Goal: Task Accomplishment & Management: Manage account settings

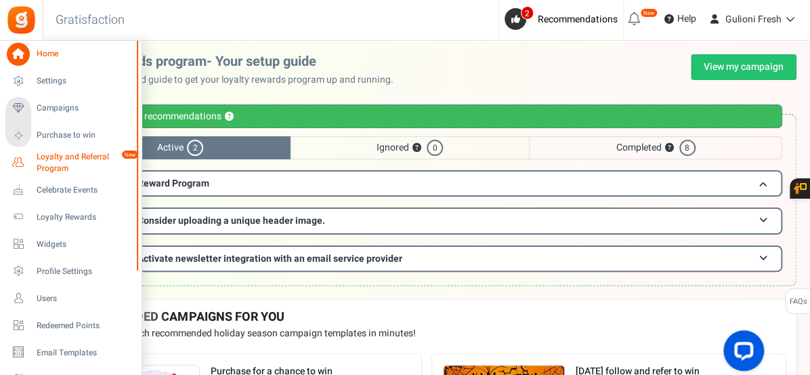
click at [58, 159] on span "Loyalty and Referral Program" at bounding box center [86, 162] width 99 height 23
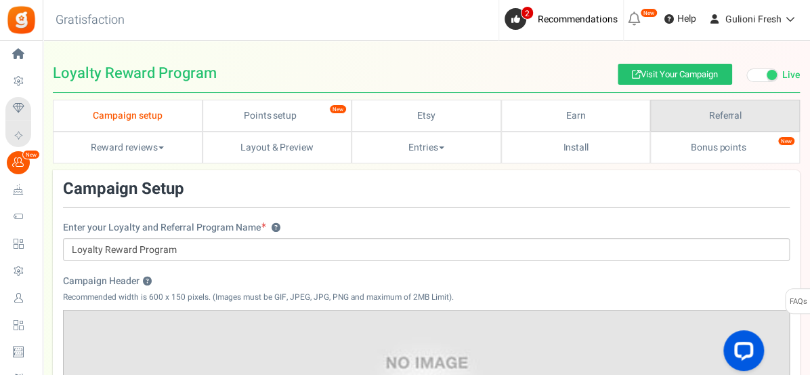
click at [718, 106] on link "Referral" at bounding box center [725, 116] width 150 height 32
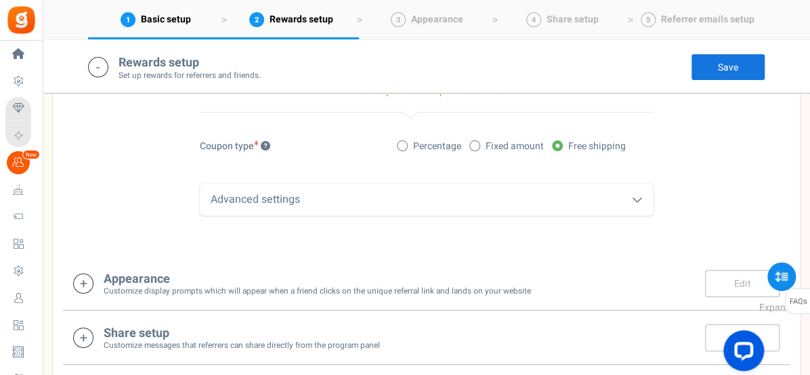
scroll to position [600, 0]
click at [497, 201] on div "Advanced settings" at bounding box center [427, 200] width 454 height 32
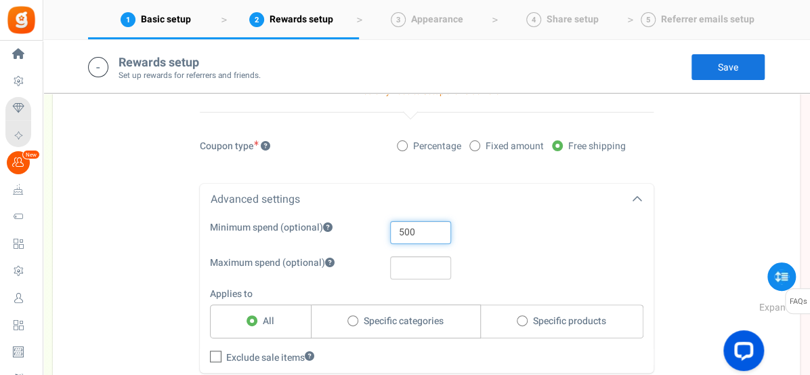
click at [433, 233] on input "500" at bounding box center [420, 232] width 61 height 23
type input "5"
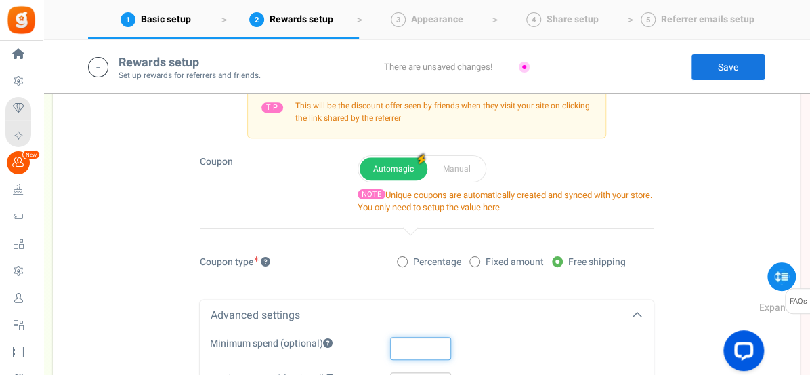
scroll to position [483, 0]
click at [394, 277] on div "Coupon type Percentage Fixed amount Free shipping" at bounding box center [427, 271] width 474 height 30
click at [401, 266] on span at bounding box center [402, 262] width 11 height 11
click at [401, 266] on input "Percentage" at bounding box center [401, 263] width 9 height 9
radio input "true"
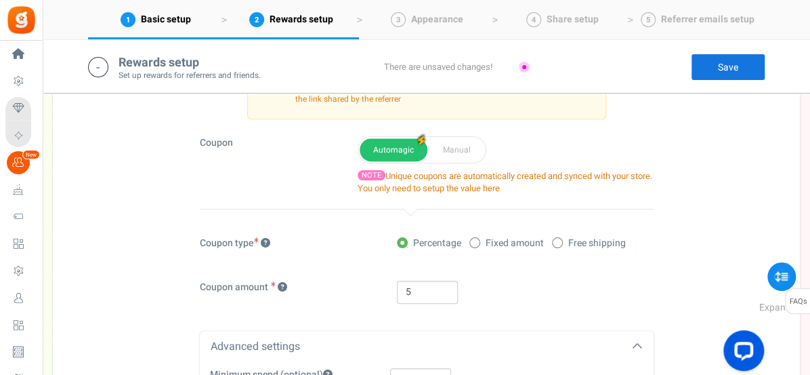
scroll to position [491, 0]
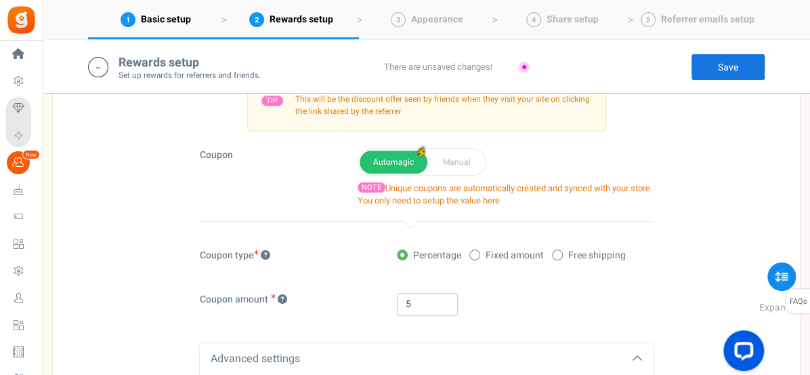
click at [556, 253] on icon at bounding box center [557, 254] width 3 height 3
click at [556, 252] on input "Free shipping" at bounding box center [556, 255] width 9 height 9
radio input "true"
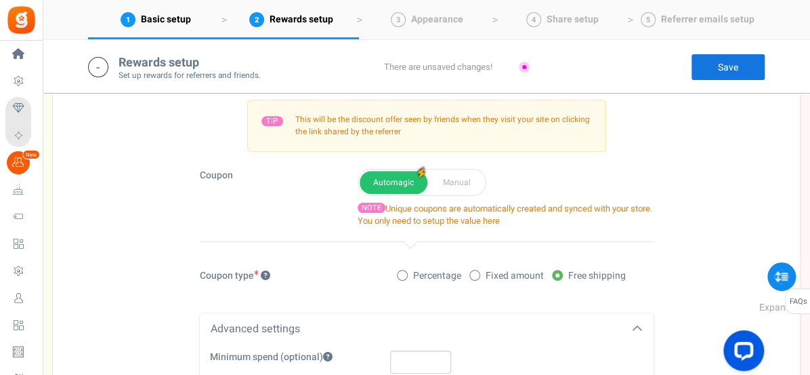
scroll to position [466, 0]
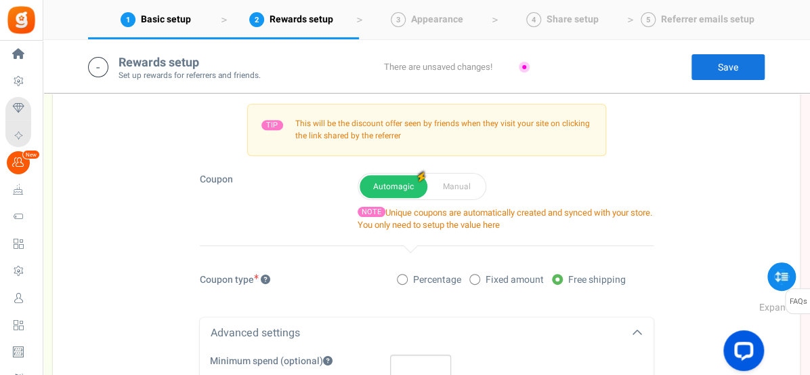
click at [733, 72] on link "Save" at bounding box center [728, 67] width 75 height 27
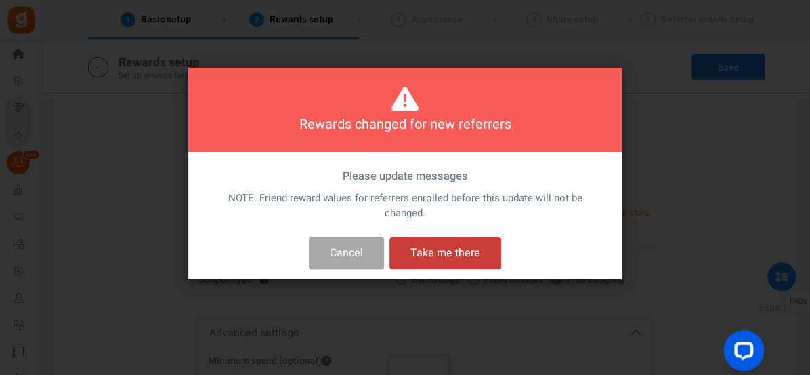
click at [434, 253] on button "Take me there" at bounding box center [446, 253] width 112 height 32
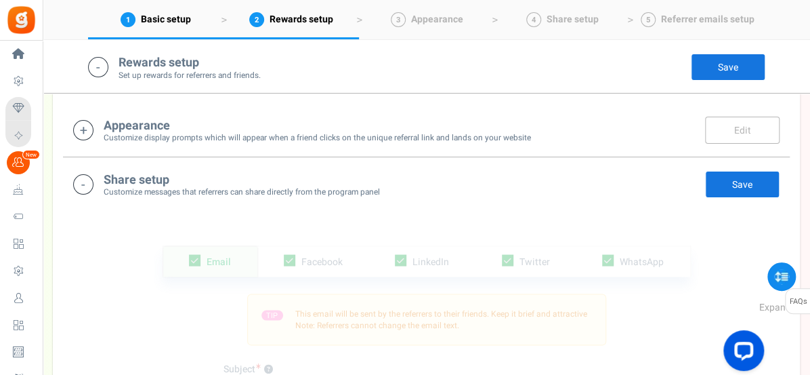
scroll to position [903, 0]
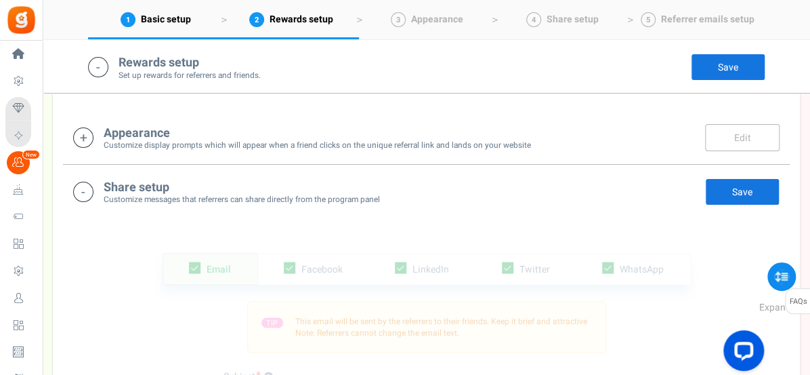
click at [745, 190] on link "Save" at bounding box center [742, 191] width 75 height 27
click at [728, 63] on link "Save" at bounding box center [728, 67] width 75 height 27
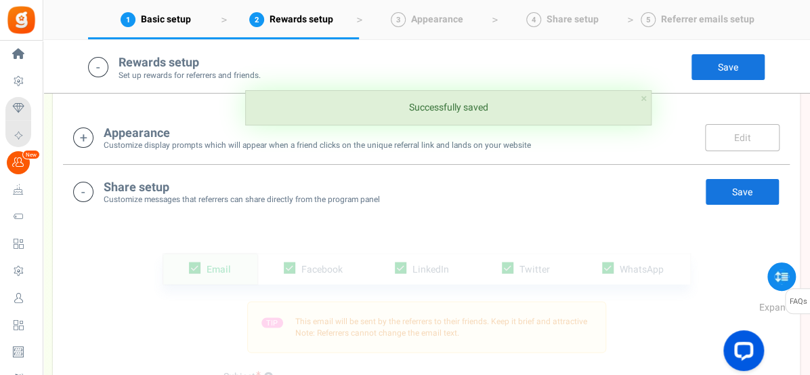
scroll to position [858, 0]
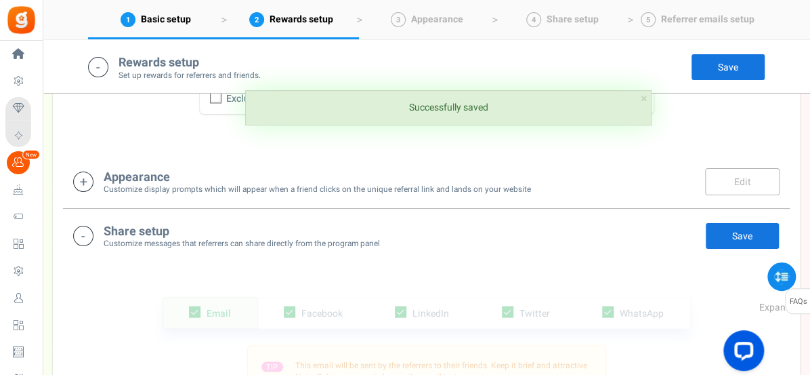
click at [82, 227] on icon at bounding box center [83, 236] width 20 height 20
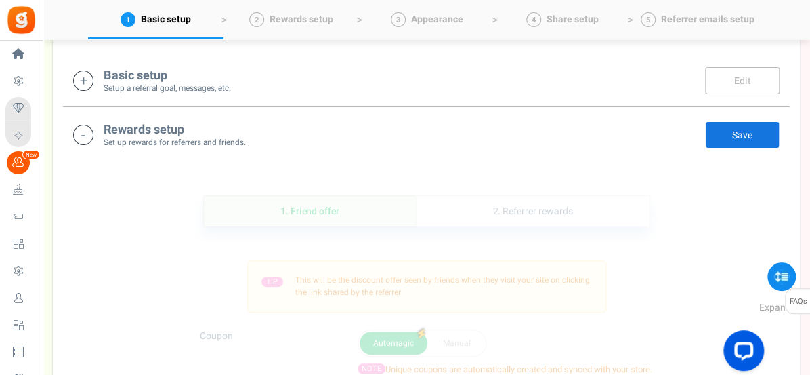
scroll to position [307, 0]
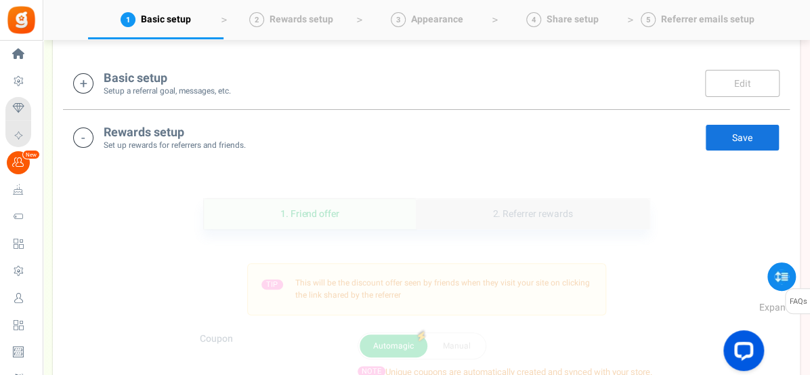
click at [539, 209] on link "2. Referrer rewards" at bounding box center [532, 214] width 233 height 30
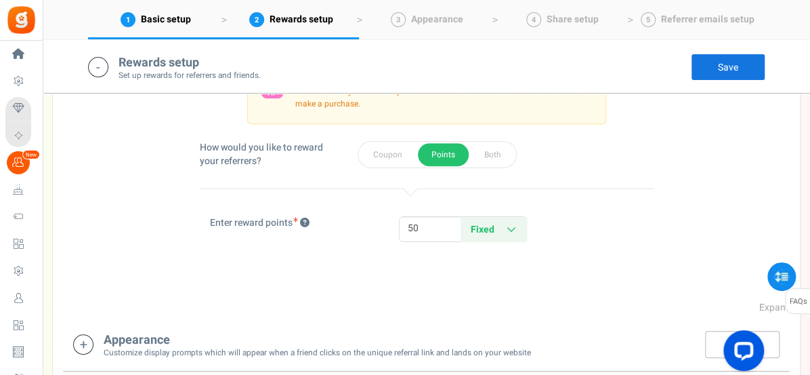
scroll to position [499, 0]
click at [422, 224] on input "50" at bounding box center [430, 227] width 61 height 23
type input "5"
type input "10"
click at [716, 71] on link "Save" at bounding box center [728, 67] width 75 height 27
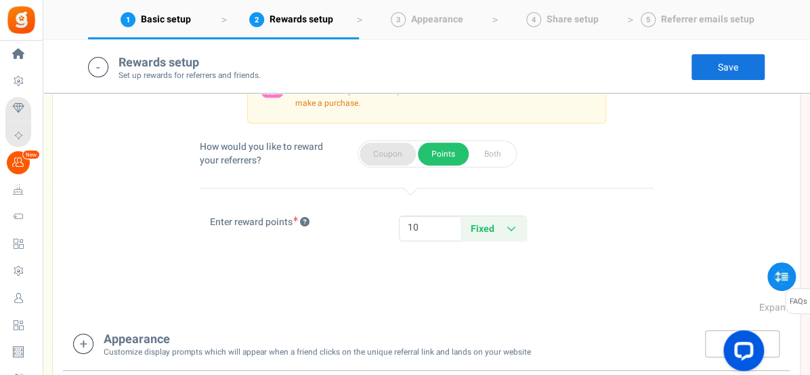
click at [393, 159] on button "Coupon" at bounding box center [388, 153] width 56 height 23
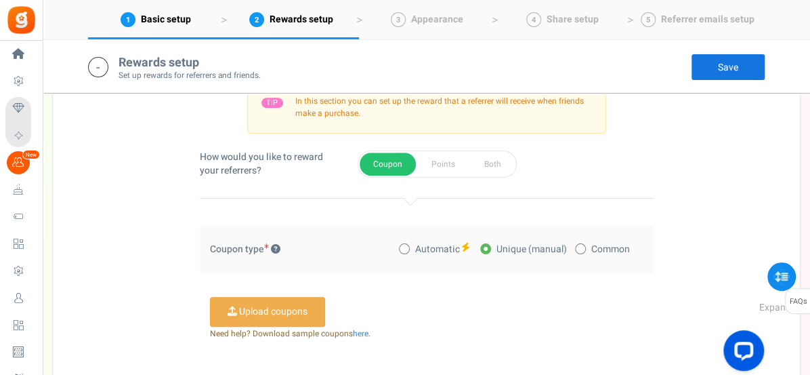
scroll to position [486, 0]
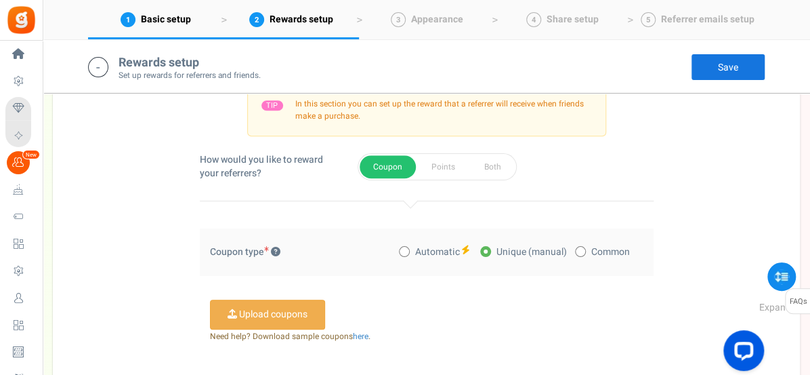
click at [405, 249] on icon at bounding box center [403, 250] width 3 height 3
click at [405, 249] on input "Automatic" at bounding box center [403, 252] width 9 height 9
radio input "true"
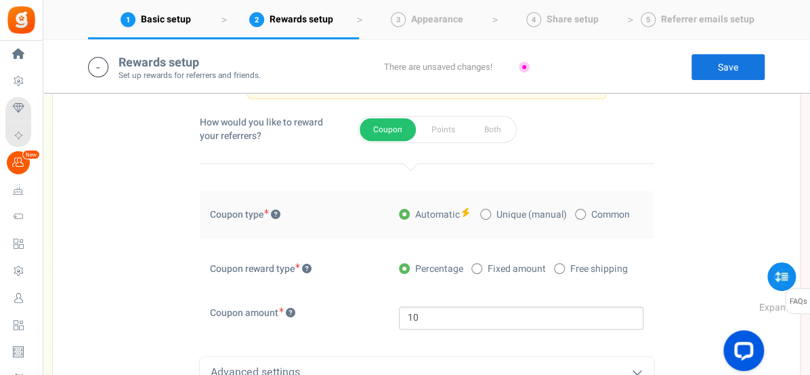
scroll to position [526, 0]
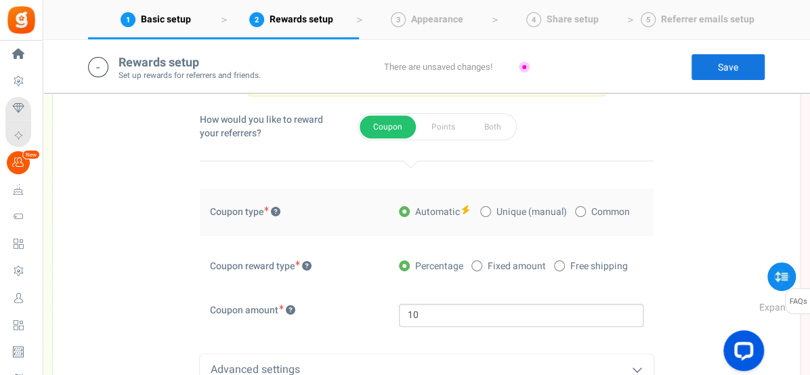
click at [556, 264] on span at bounding box center [559, 265] width 11 height 11
click at [556, 264] on input "Free shipping" at bounding box center [558, 266] width 9 height 9
radio input "true"
click at [627, 318] on div "Advanced settings" at bounding box center [427, 320] width 454 height 32
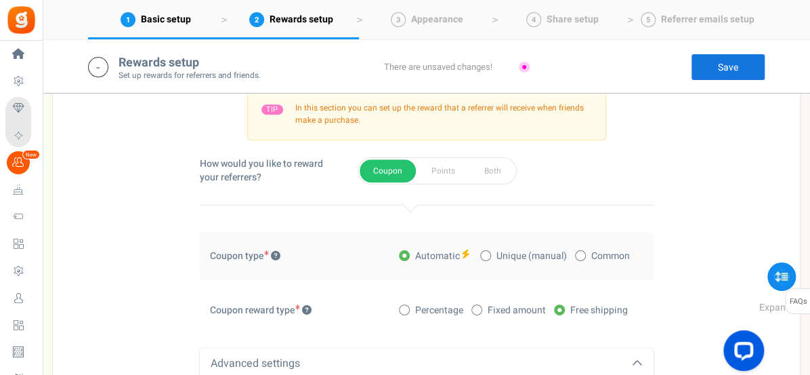
scroll to position [474, 0]
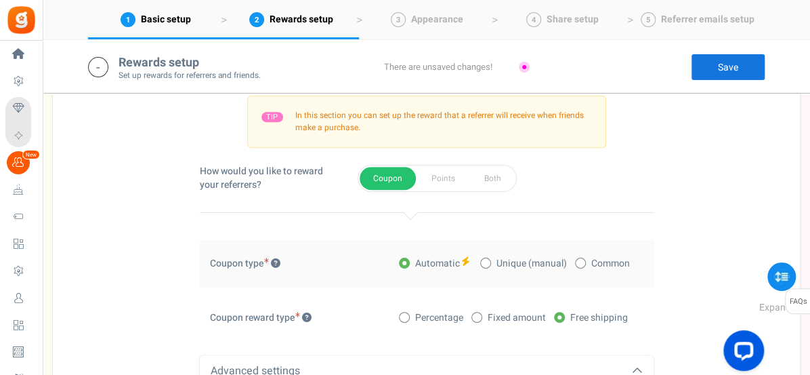
click at [735, 64] on link "Save" at bounding box center [728, 67] width 75 height 27
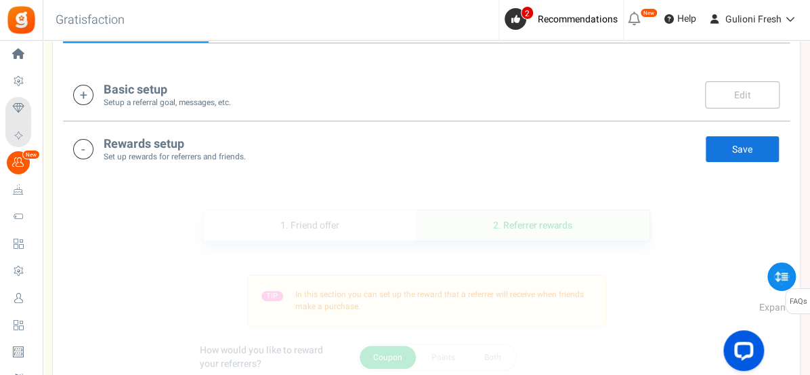
scroll to position [0, 0]
